Goal: Check status: Check status

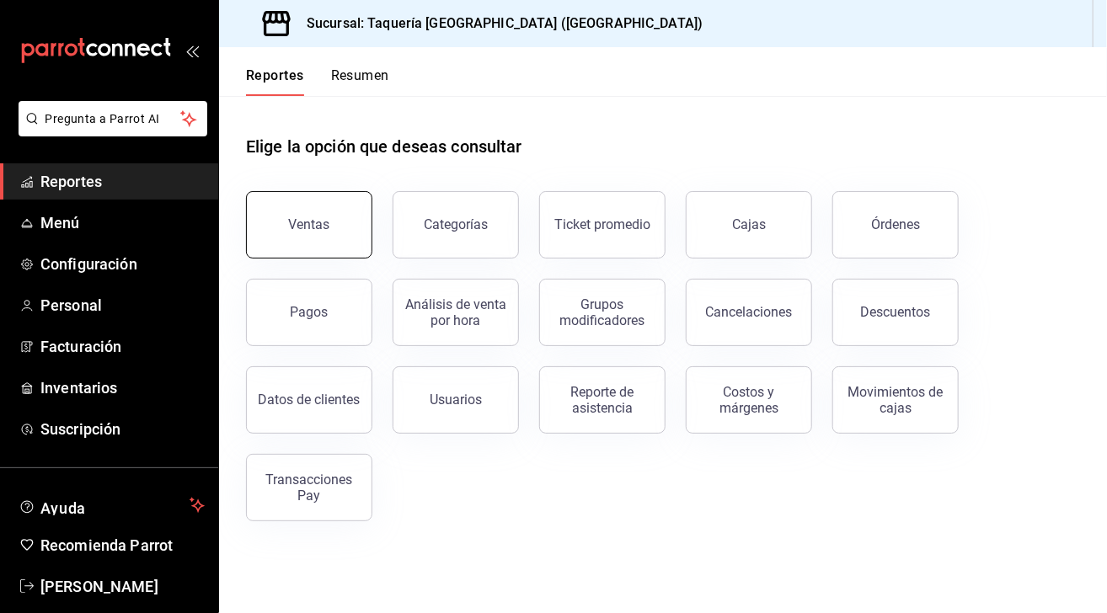
click at [329, 218] on button "Ventas" at bounding box center [309, 224] width 126 height 67
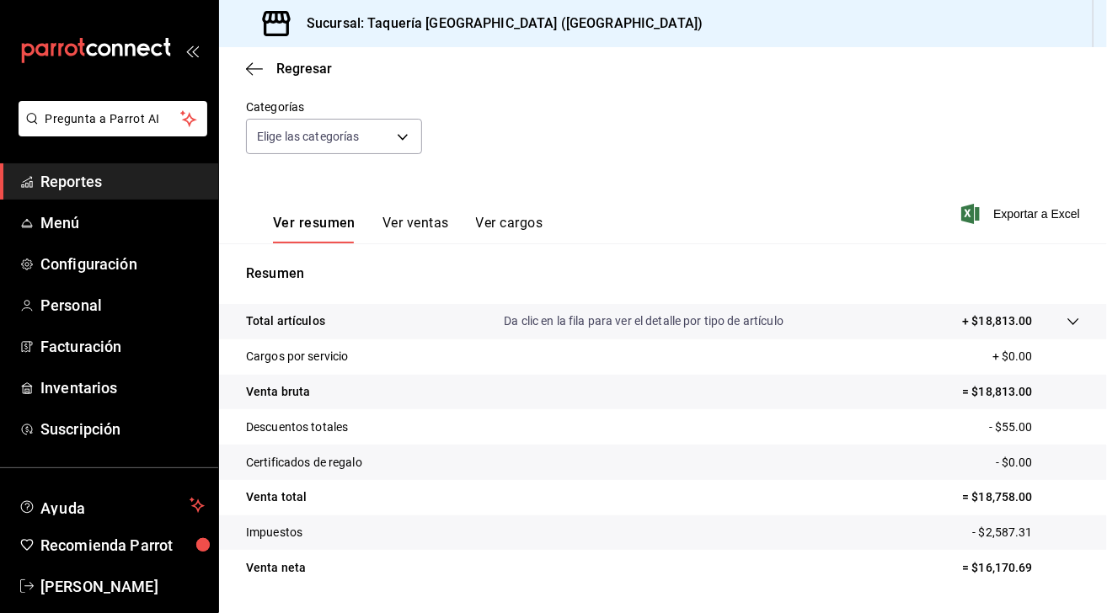
scroll to position [148, 0]
click at [407, 144] on body "Pregunta a Parrot AI Reportes Menú Configuración Personal Facturación Inventari…" at bounding box center [553, 306] width 1107 height 613
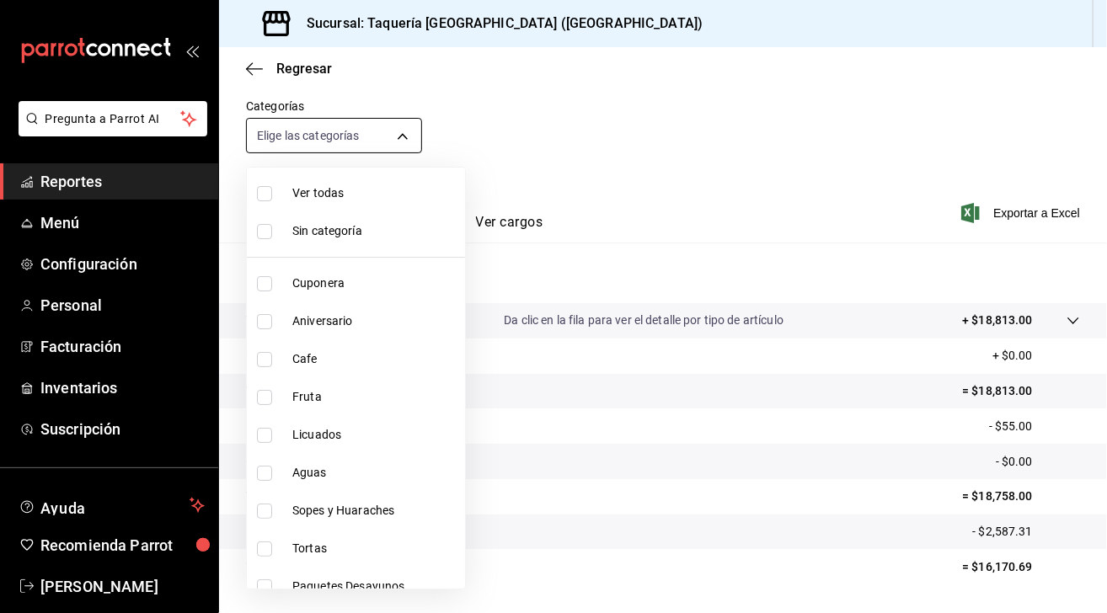
click at [407, 144] on div at bounding box center [553, 306] width 1107 height 613
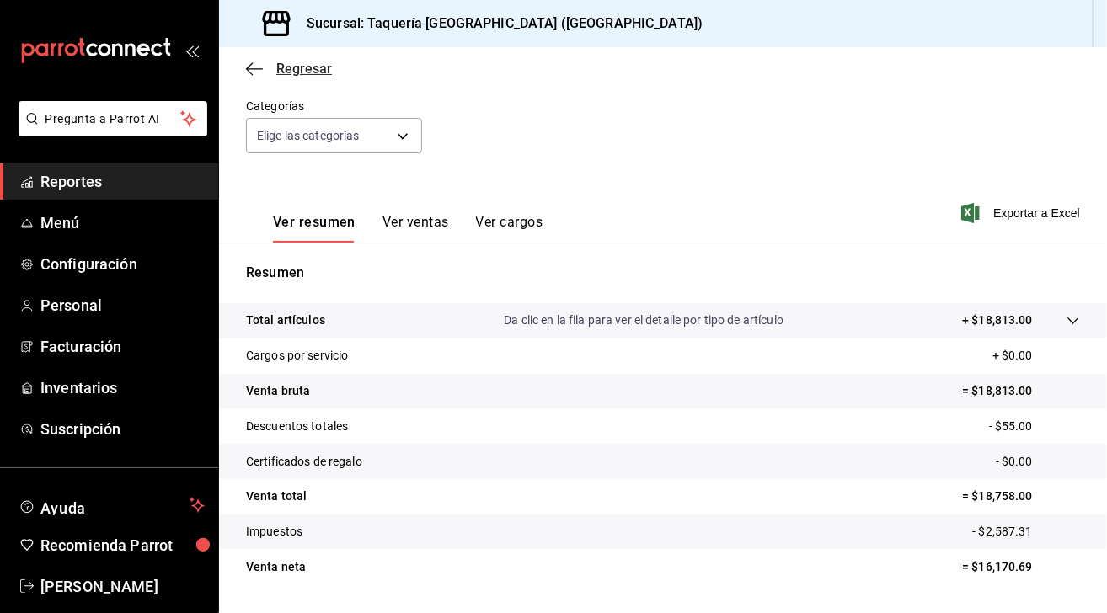
click at [253, 68] on icon "button" at bounding box center [254, 68] width 17 height 1
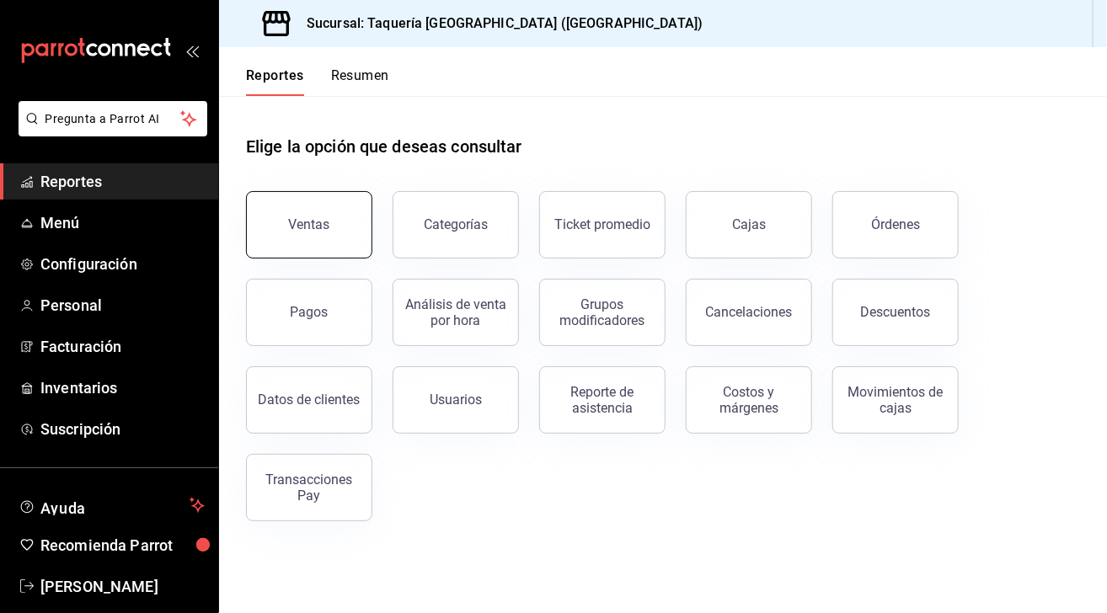
click at [324, 225] on div "Ventas" at bounding box center [309, 225] width 41 height 16
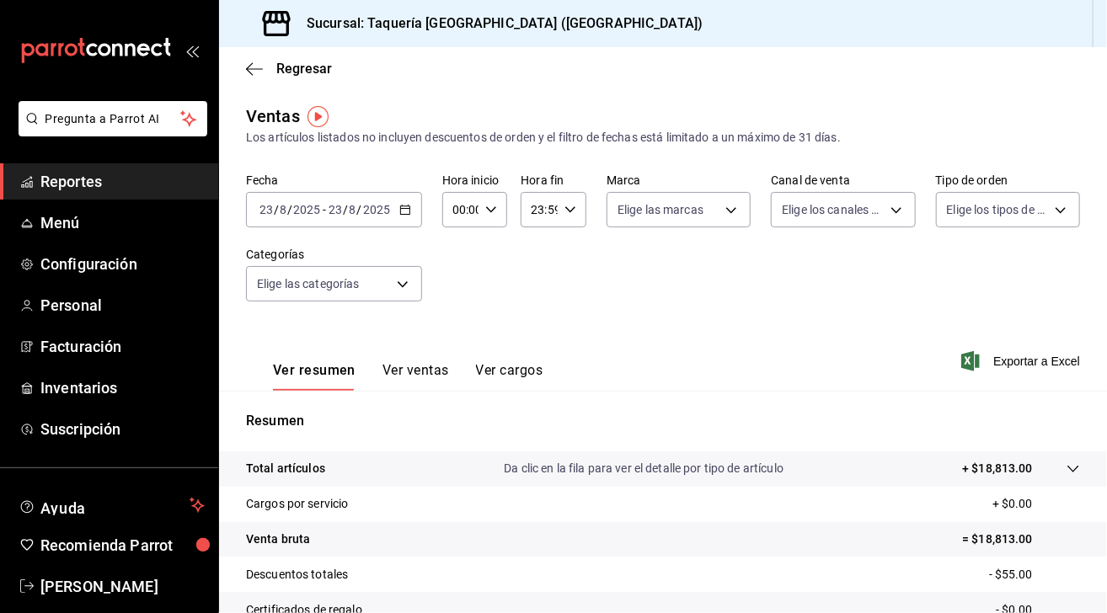
click at [405, 218] on div "[DATE] [DATE] - [DATE] [DATE]" at bounding box center [334, 209] width 176 height 35
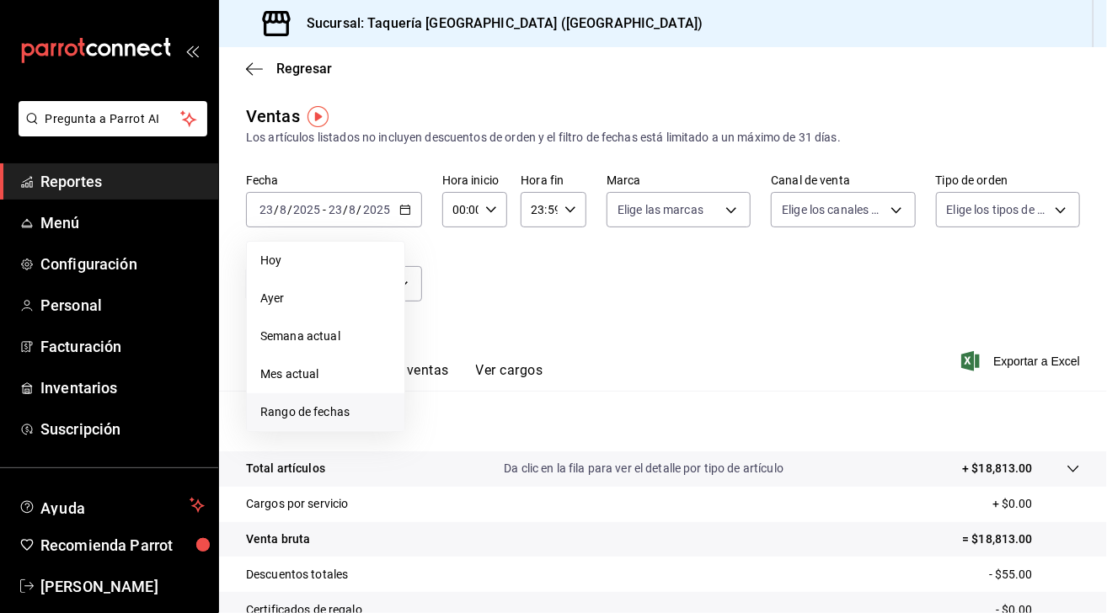
click at [337, 423] on li "Rango de fechas" at bounding box center [326, 413] width 158 height 38
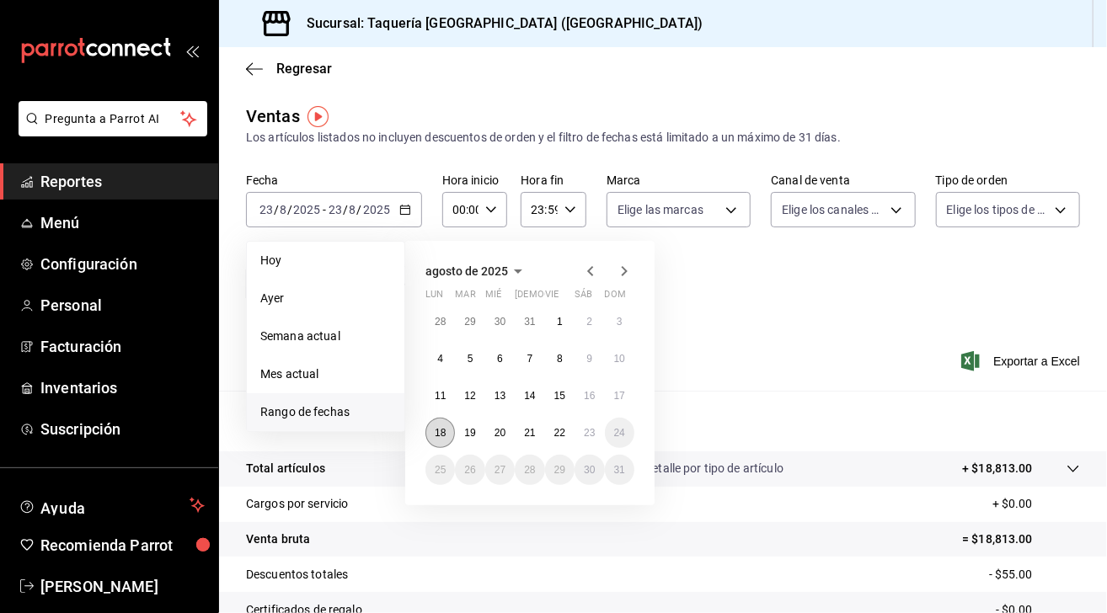
click at [445, 437] on abbr "18" at bounding box center [440, 433] width 11 height 12
click at [442, 431] on abbr "18" at bounding box center [440, 433] width 11 height 12
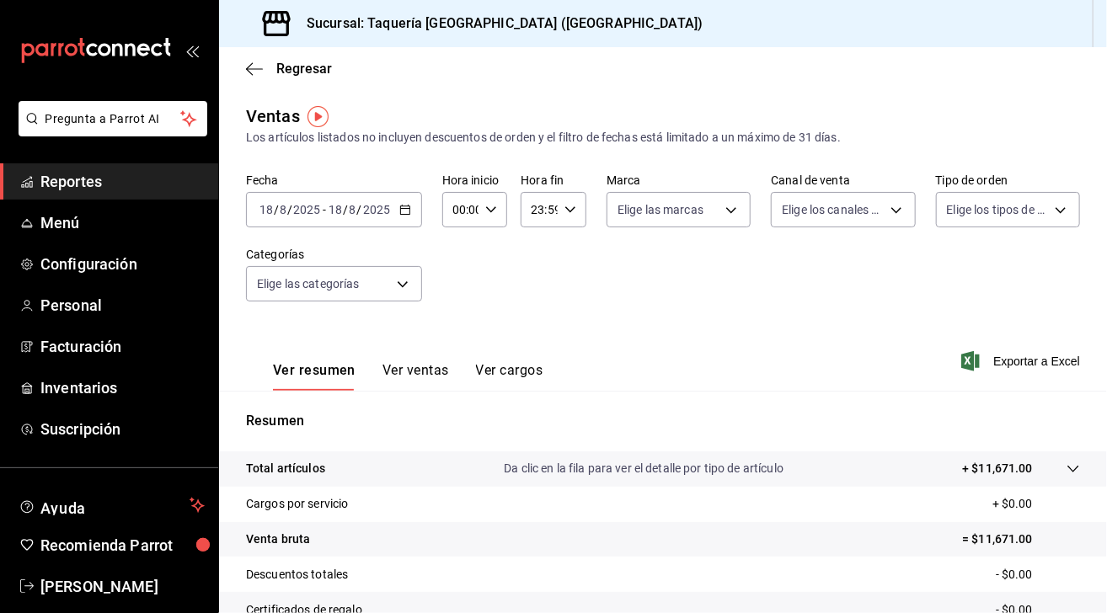
click at [409, 209] on icon "button" at bounding box center [405, 210] width 12 height 12
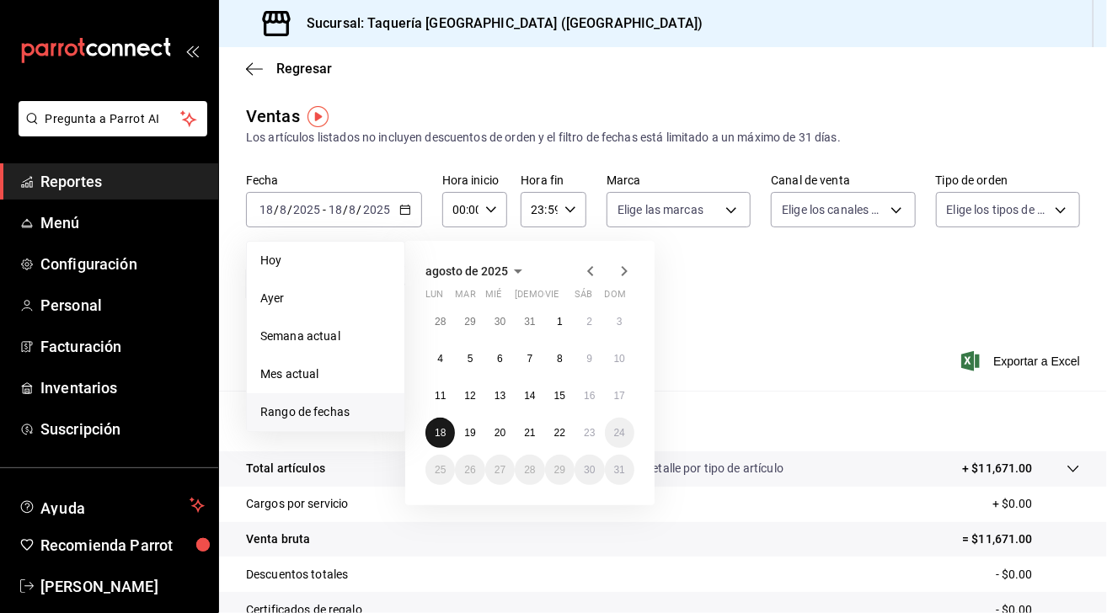
click at [441, 436] on abbr "18" at bounding box center [440, 433] width 11 height 12
click at [594, 432] on abbr "23" at bounding box center [589, 433] width 11 height 12
